Goal: Go to known website: Access a specific website the user already knows

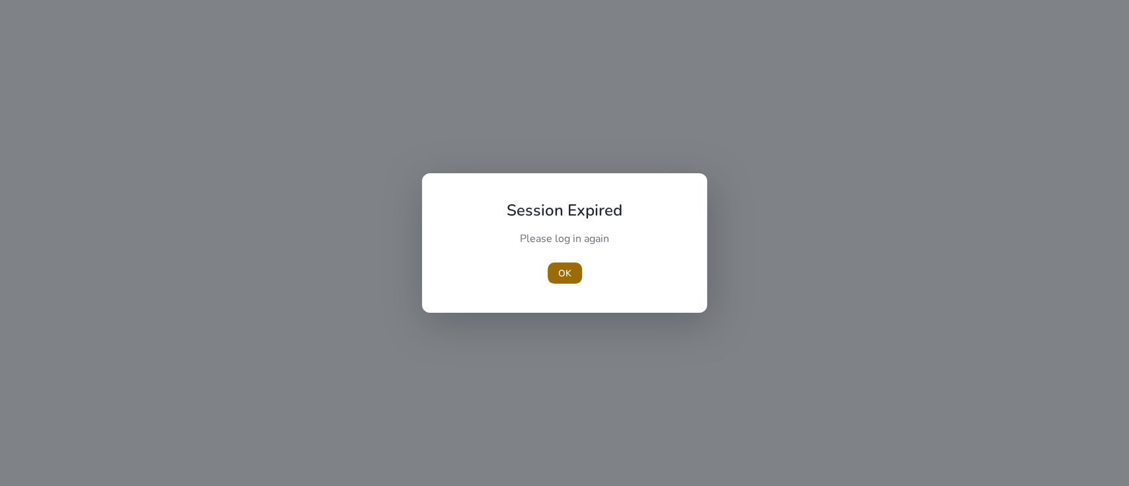
click at [560, 273] on span "OK" at bounding box center [564, 274] width 13 height 14
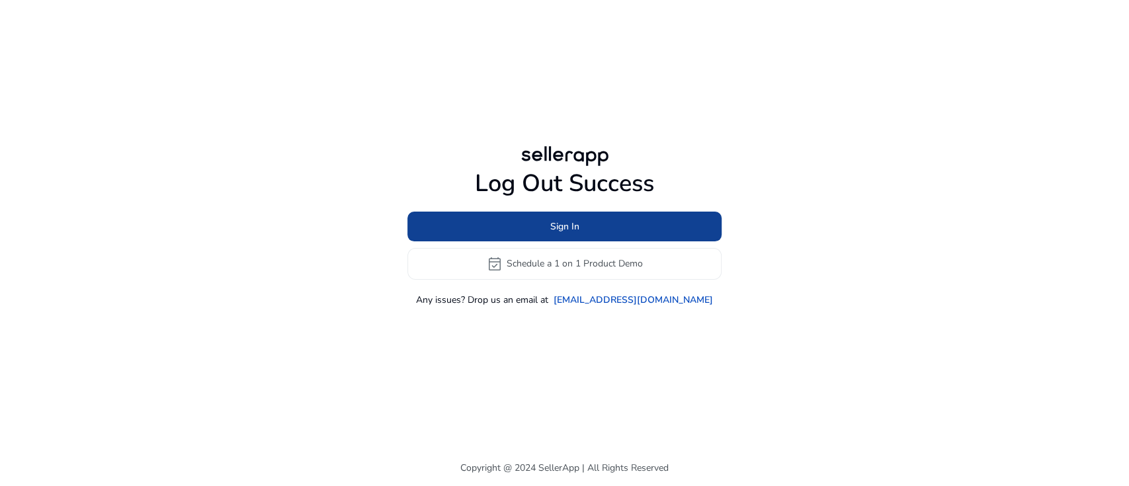
click at [543, 220] on span at bounding box center [565, 226] width 314 height 32
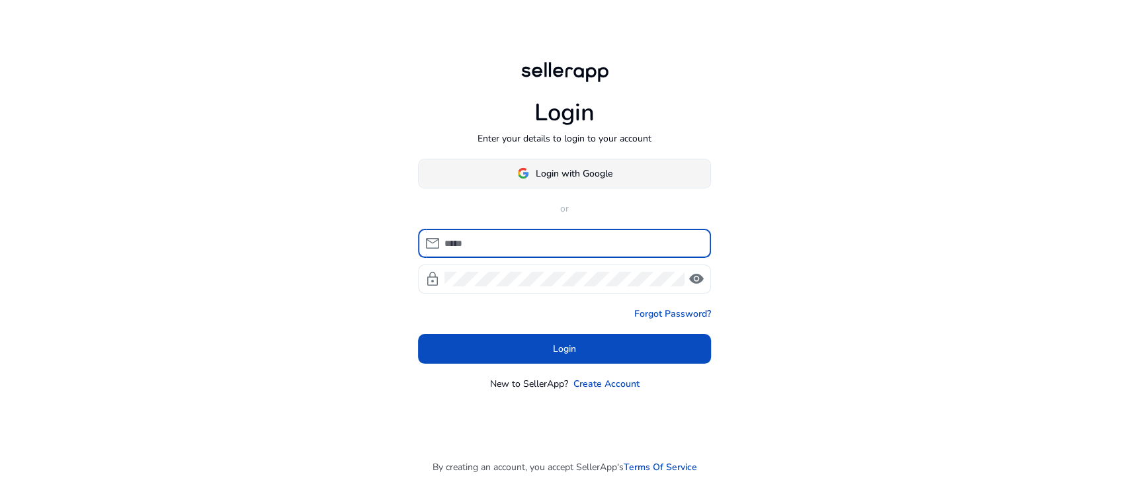
click at [541, 173] on span "Login with Google" at bounding box center [574, 174] width 77 height 14
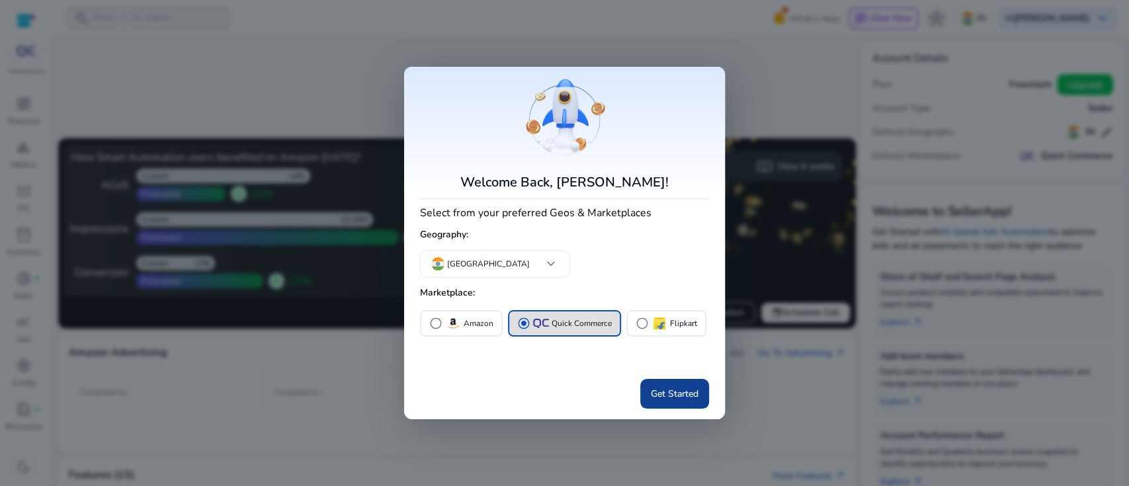
click at [679, 397] on span "Get Started" at bounding box center [675, 394] width 48 height 14
